Goal: Task Accomplishment & Management: Manage account settings

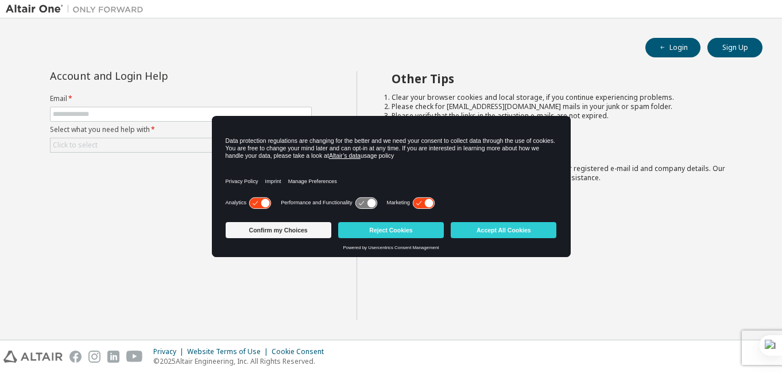
click at [669, 100] on li "Clear your browser cookies and local storage, if you continue experiencing prob…" at bounding box center [567, 97] width 351 height 9
click at [508, 223] on button "Accept All Cookies" at bounding box center [504, 230] width 106 height 16
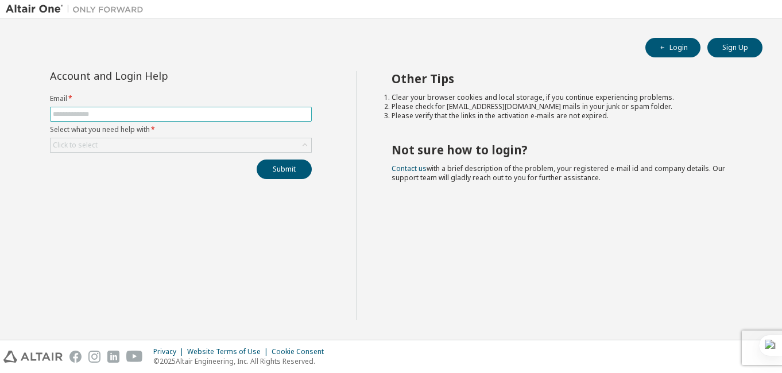
click at [211, 114] on input "text" at bounding box center [181, 114] width 256 height 9
type input "**********"
click at [176, 141] on div "Click to select" at bounding box center [181, 145] width 261 height 14
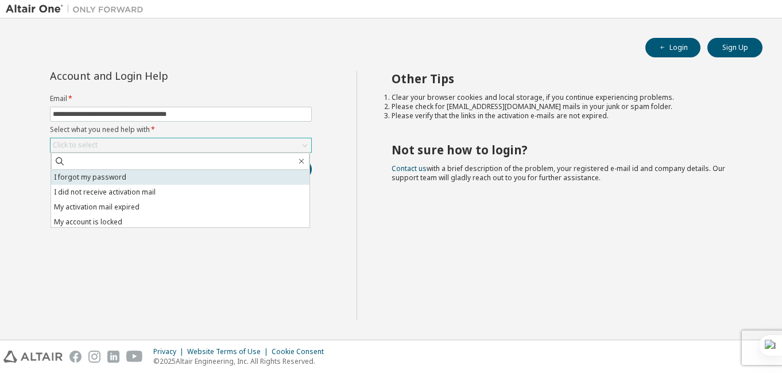
click at [146, 173] on li "I forgot my password" at bounding box center [180, 177] width 258 height 15
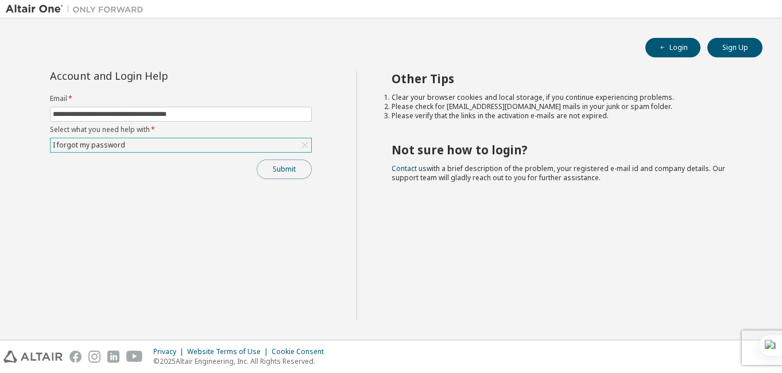
click at [269, 167] on button "Submit" at bounding box center [284, 170] width 55 height 20
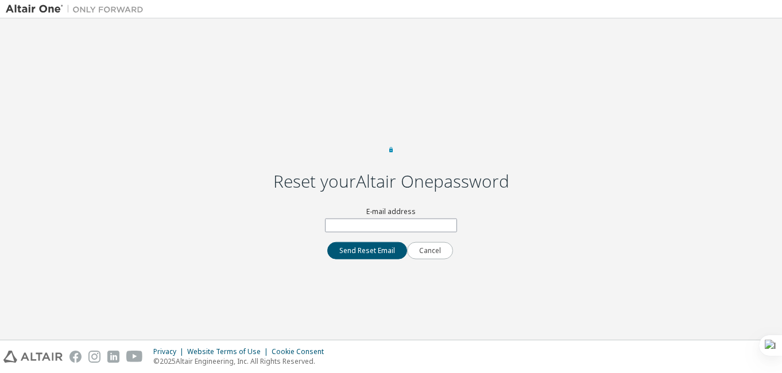
click at [348, 216] on label "E-mail address" at bounding box center [391, 211] width 132 height 9
click at [352, 232] on input "text" at bounding box center [391, 225] width 132 height 14
type input "**********"
click at [372, 259] on button "Send Reset Email" at bounding box center [367, 250] width 80 height 17
